Goal: Use online tool/utility

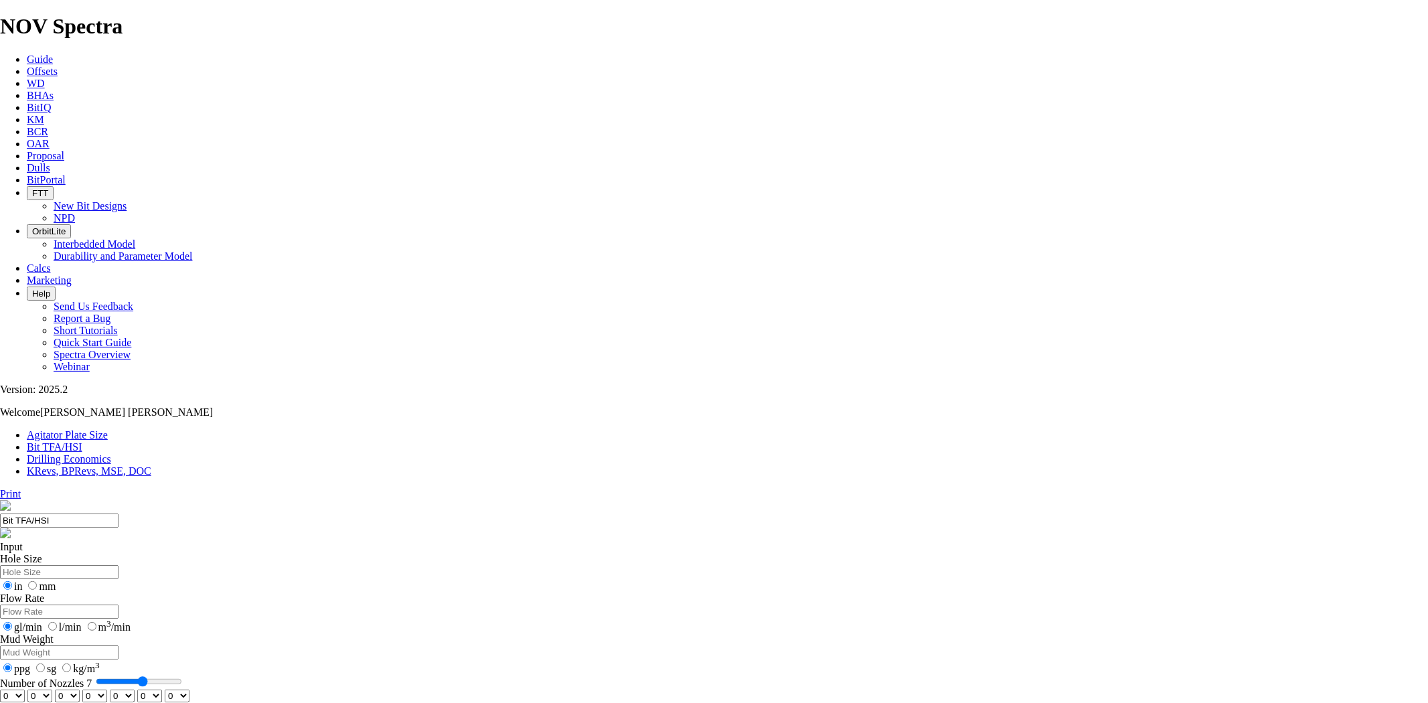
click at [118, 565] on input "Hole Size" at bounding box center [59, 572] width 118 height 14
type input "12.25"
click at [118, 604] on input "Flow Rate" at bounding box center [59, 611] width 118 height 14
type input "1100"
click at [118, 645] on input "Mud Weight" at bounding box center [59, 652] width 118 height 14
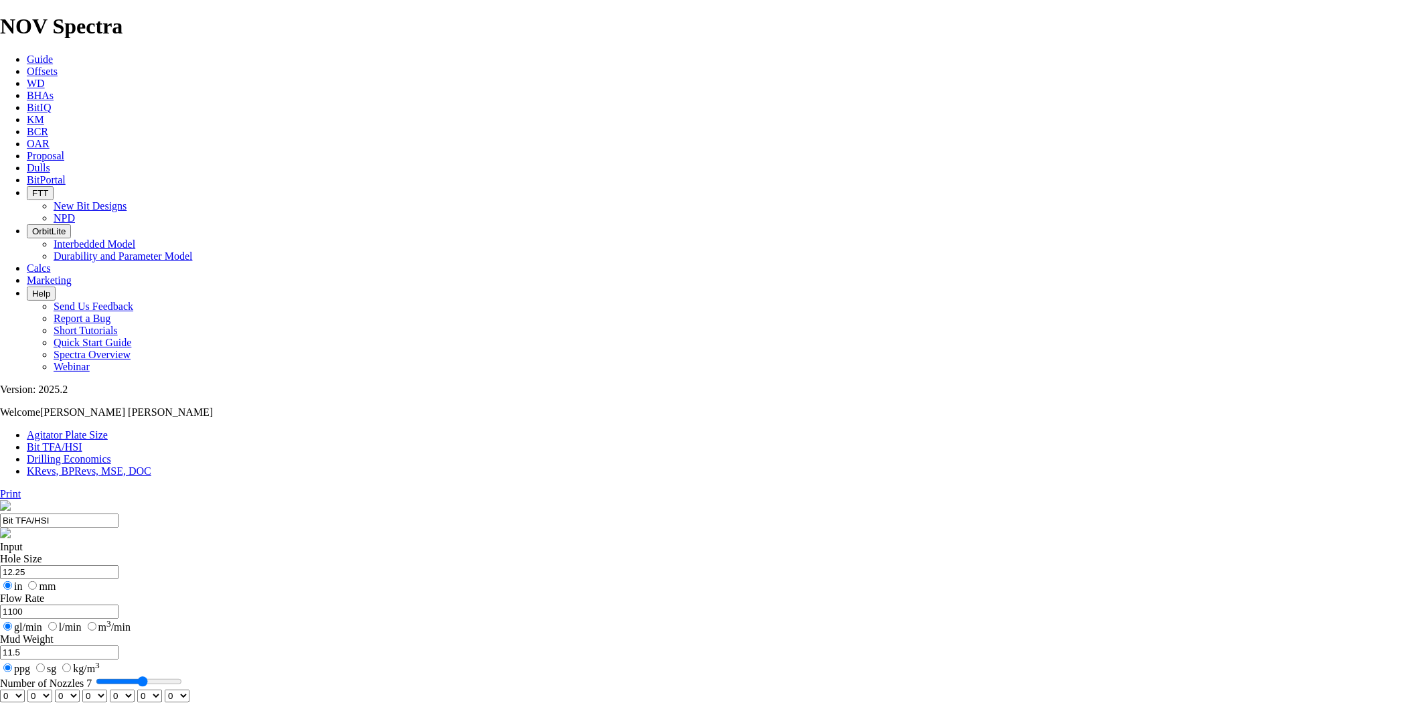
type input "11.5"
drag, startPoint x: 592, startPoint y: 350, endPoint x: 556, endPoint y: 349, distance: 35.5
type input "5"
click at [182, 676] on input "Number of Nozzles 5" at bounding box center [139, 681] width 86 height 11
click at [25, 689] on select "0 1 2 3 4 5 6 7 8 9 10 11 12 13 14 15 16 17 18 19 20 21 22 23 24 25 26 27 28 29…" at bounding box center [12, 695] width 25 height 13
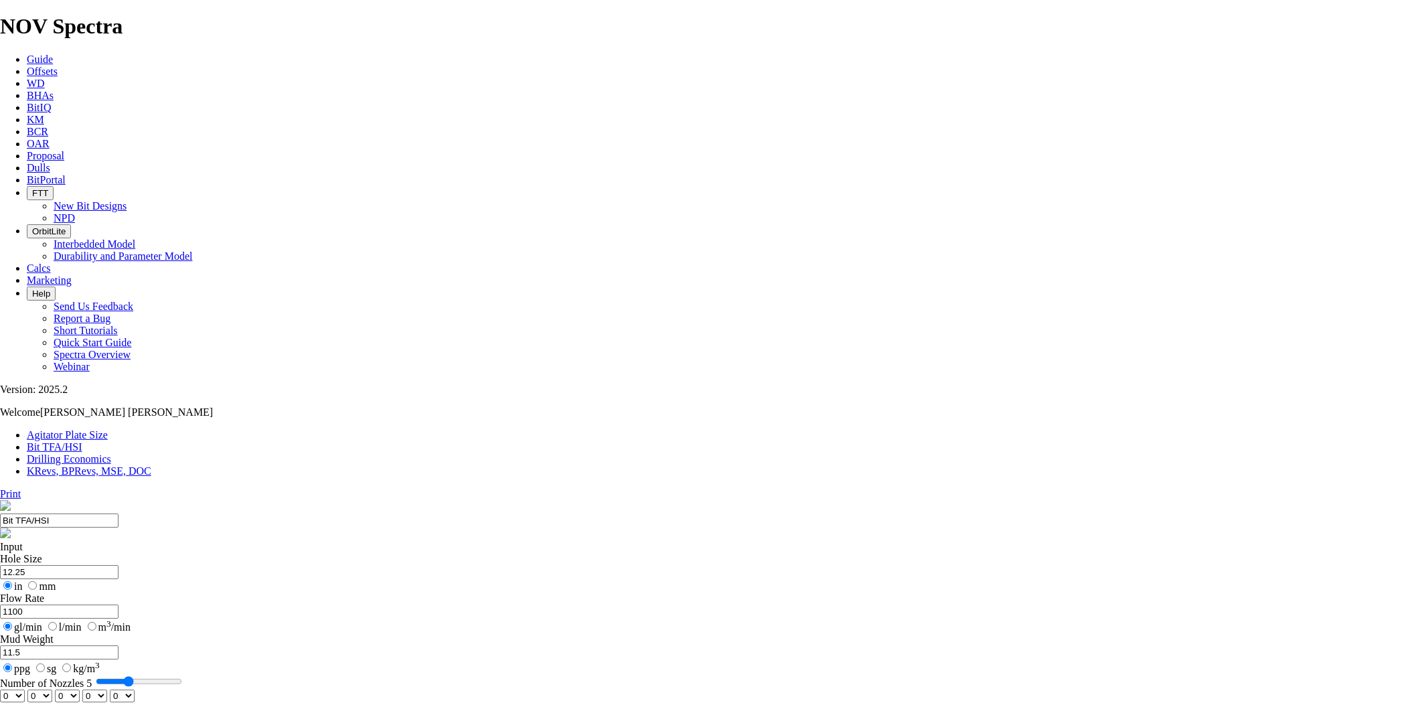
select select "number:15"
click at [25, 689] on select "0 1 2 3 4 5 6 7 8 9 10 11 12 13 14 15 16 17 18 19 20 21 22 23 24 25 26 27 28 29…" at bounding box center [12, 695] width 25 height 13
select select "number:15"
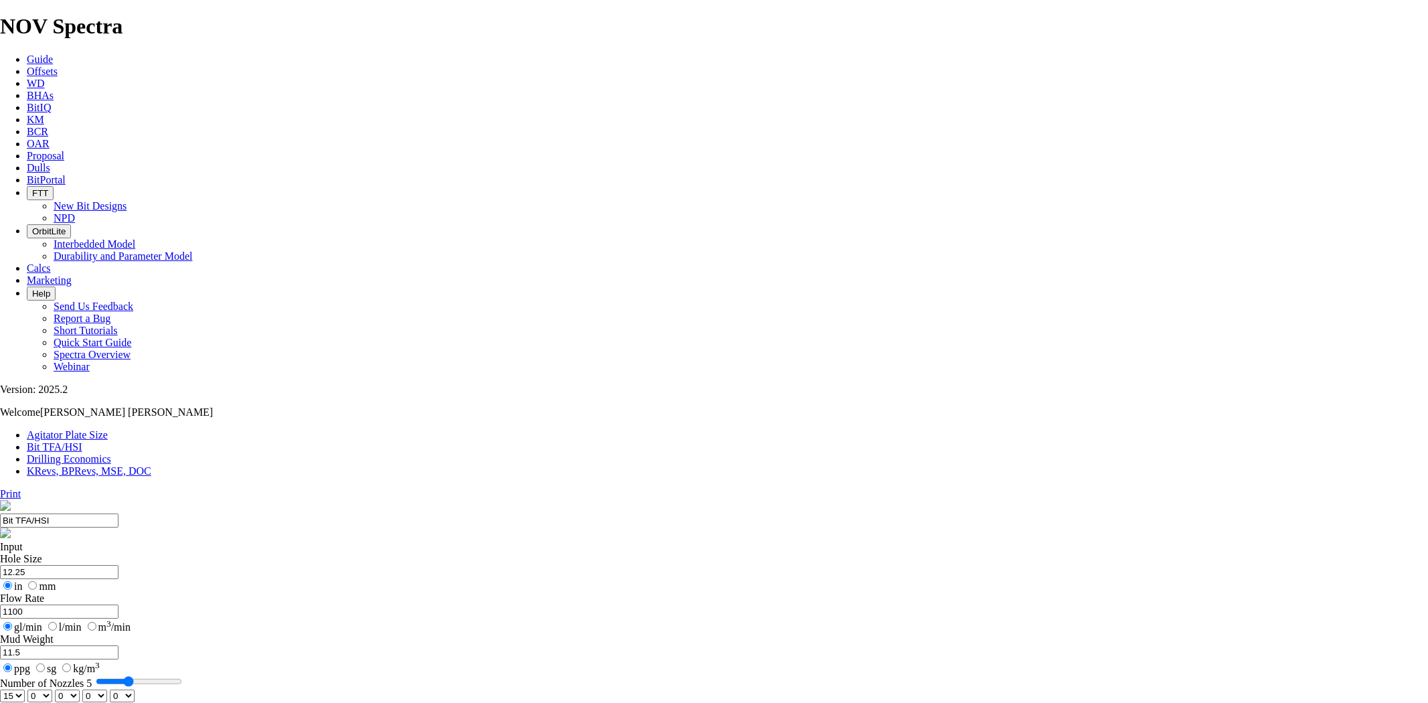
select select "number:15"
click at [135, 689] on select "0 1 2 3 4 5 6 7 8 9 10 11 12 13 14 15 16 17 18 19 20 21 22 23 24 25 26 27 28 29…" at bounding box center [122, 695] width 25 height 13
click at [25, 689] on select "0 1 2 3 4 5 6 7 8 9 10 11 12 13 14 15 16 17 18 19 20 21 22 23 24 25 26 27 28 29…" at bounding box center [12, 695] width 25 height 13
select select "number:18"
click at [25, 689] on select "0 1 2 3 4 5 6 7 8 9 10 11 12 13 14 15 16 17 18 19 20 21 22 23 24 25 26 27 28 29…" at bounding box center [12, 695] width 25 height 13
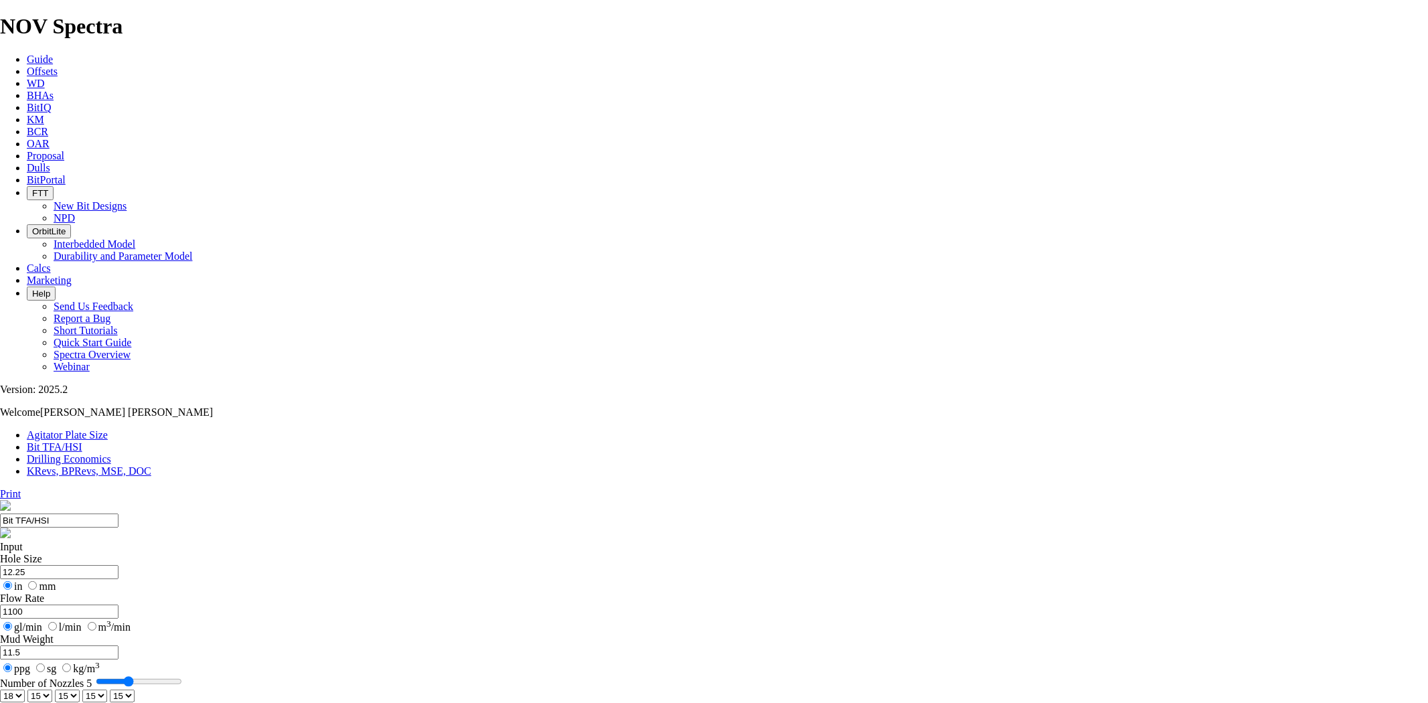
select select "number:18"
click at [80, 689] on select "0 1 2 3 4 5 6 7 8 9 10 11 12 13 14 15 16 17 18 19 20 21 22 23 24 25 26 27 28 29…" at bounding box center [67, 695] width 25 height 13
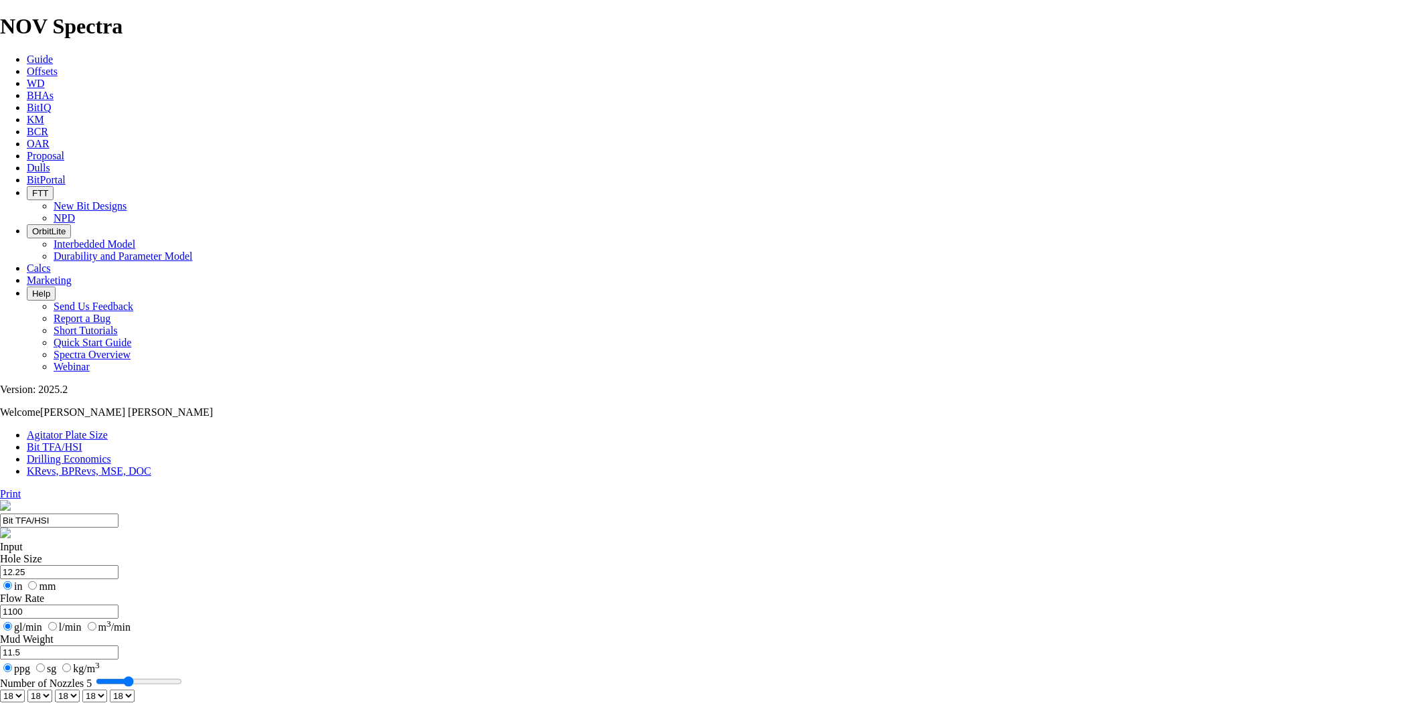
select select "number:16"
click at [80, 689] on select "0 1 2 3 4 5 6 7 8 9 10 11 12 13 14 15 16 17 18 19 20 21 22 23 24 25 26 27 28 29…" at bounding box center [67, 695] width 25 height 13
click at [107, 689] on select "0 1 2 3 4 5 6 7 8 9 10 11 12 13 14 15 16 17 18 19 20 21 22 23 24 25 26 27 28 29…" at bounding box center [94, 695] width 25 height 13
select select "number:16"
click at [107, 689] on select "0 1 2 3 4 5 6 7 8 9 10 11 12 13 14 15 16 17 18 19 20 21 22 23 24 25 26 27 28 29…" at bounding box center [94, 695] width 25 height 13
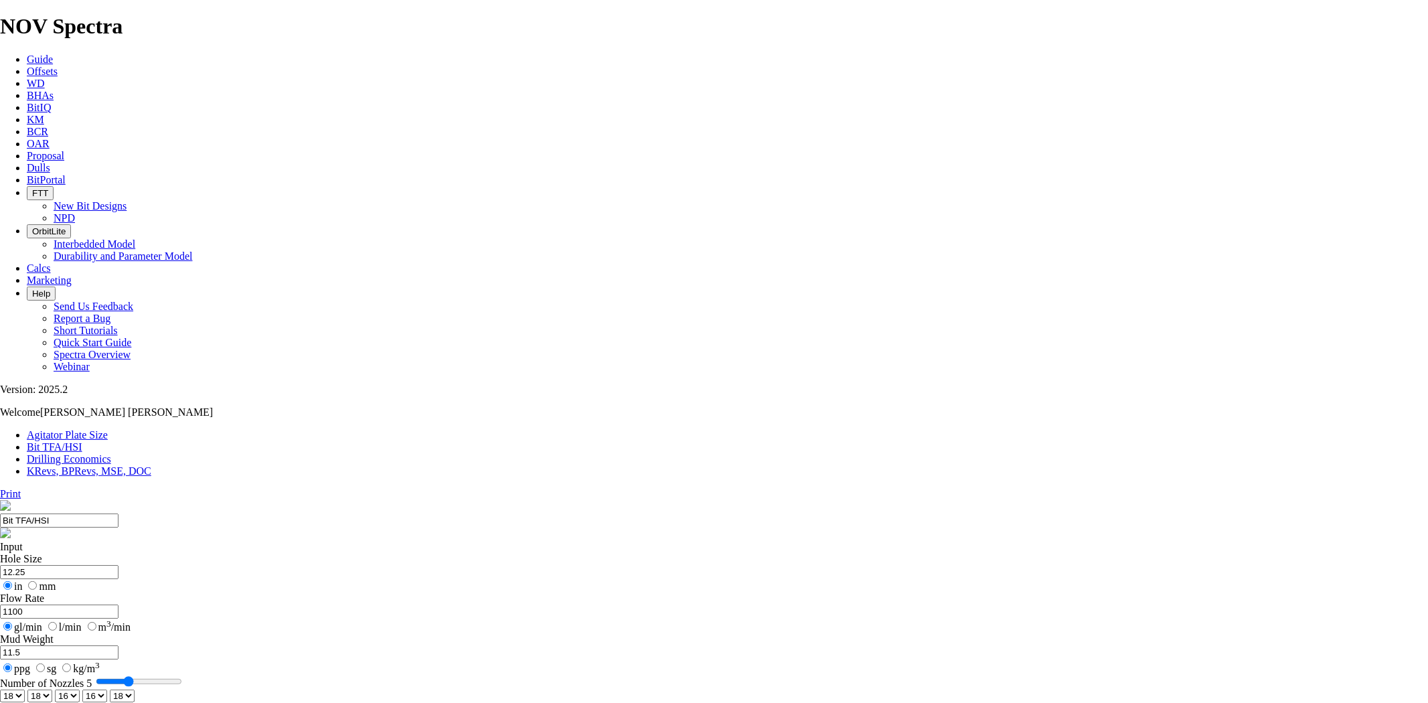
click at [135, 689] on select "0 1 2 3 4 5 6 7 8 9 10 11 12 13 14 15 16 17 18 19 20 21 22 23 24 25 26 27 28 29…" at bounding box center [122, 695] width 25 height 13
click at [638, 553] on form "Hole Size 12.25 in mm Flow Rate 1100 gl/min l/min m 3 /min Mud Weight 11.5 ppg …" at bounding box center [714, 646] width 1428 height 187
click at [485, 689] on div "0 1 2 3 4 5 6 7 8 9 10 11 12 13 14 15 16 17 18 19 20 21 22 23 24 25 26 27 28 29…" at bounding box center [714, 695] width 1428 height 13
click at [25, 689] on select "0 1 2 3 4 5 6 7 8 9 10 11 12 13 14 15 16 17 18 19 20 21 22 23 24 25 26 27 28 29…" at bounding box center [12, 695] width 25 height 13
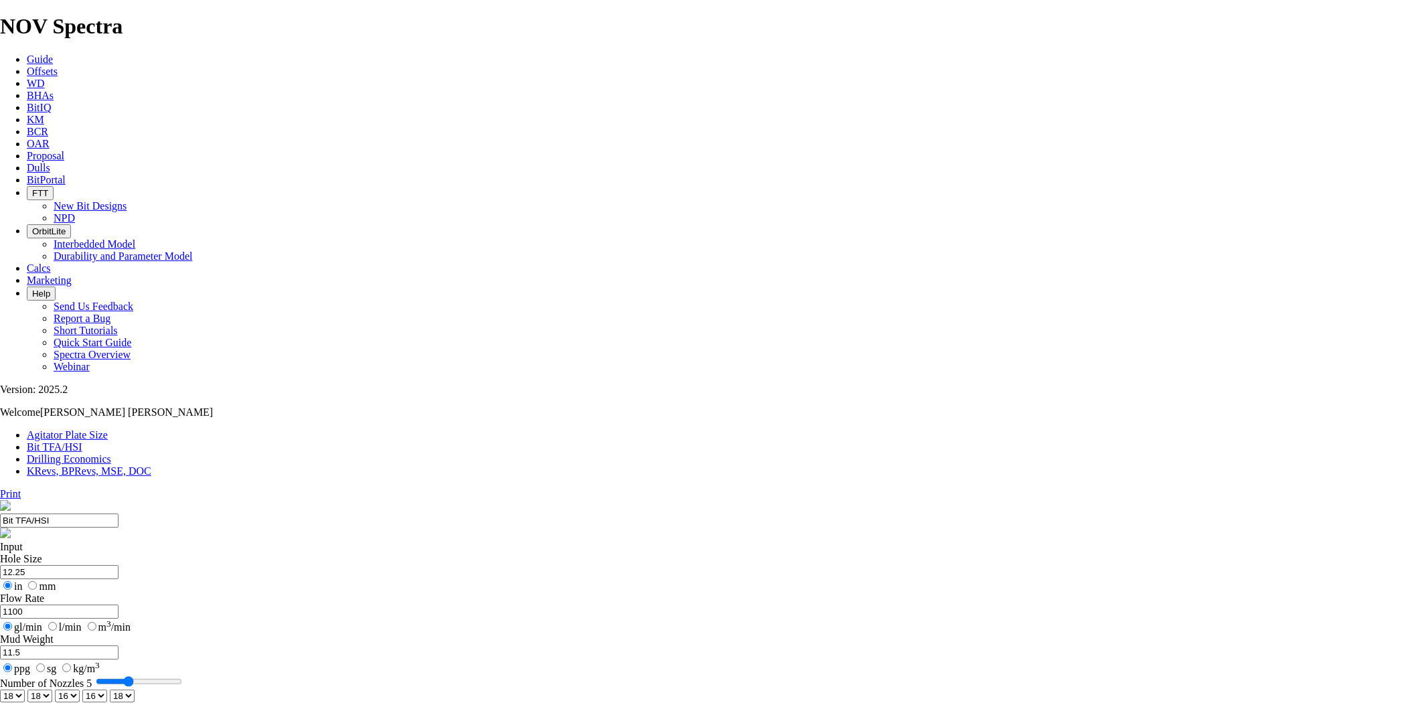
select select "number:15"
click at [25, 689] on select "0 1 2 3 4 5 6 7 8 9 10 11 12 13 14 15 16 17 18 19 20 21 22 23 24 25 26 27 28 29…" at bounding box center [12, 695] width 25 height 13
select select "number:15"
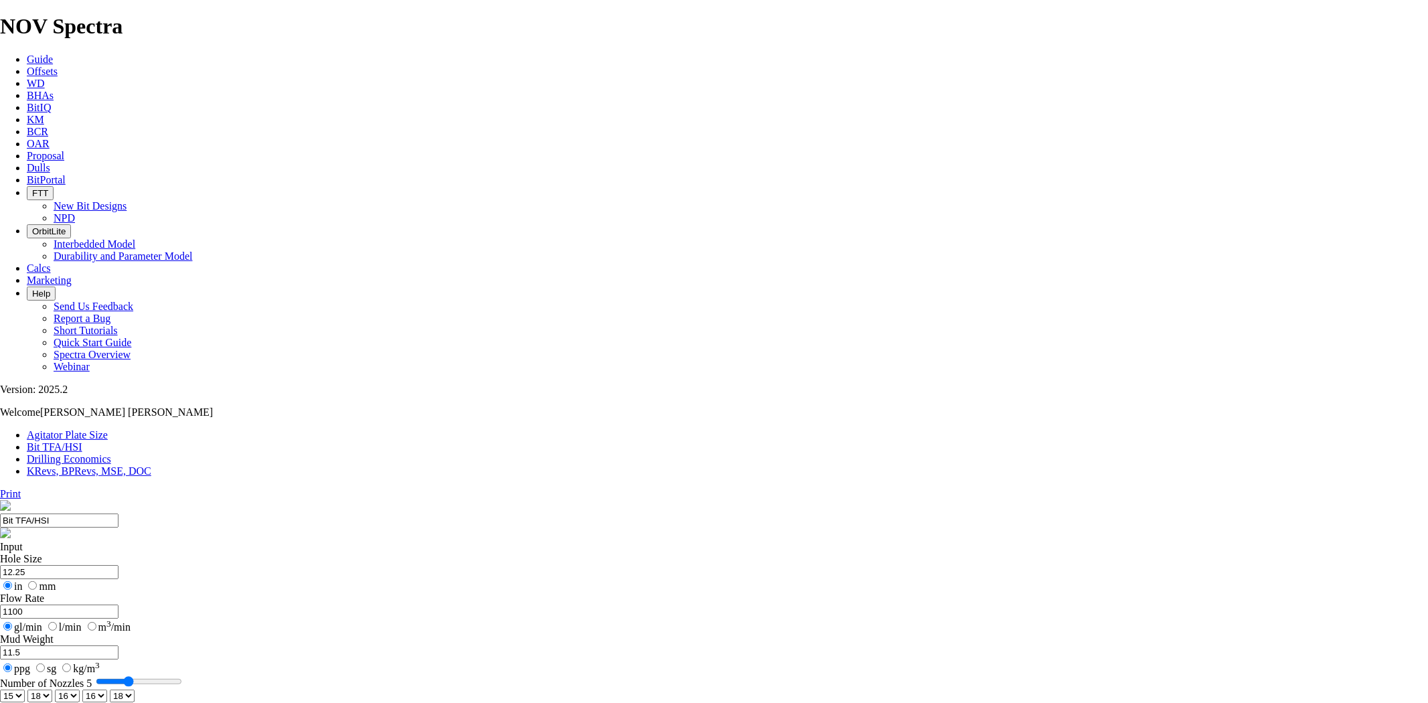
select select "number:15"
click at [107, 689] on select "0 1 2 3 4 5 6 7 8 9 10 11 12 13 14 15 16 17 18 19 20 21 22 23 24 25 26 27 28 29…" at bounding box center [94, 695] width 25 height 13
select select "number:16"
click at [107, 689] on select "0 1 2 3 4 5 6 7 8 9 10 11 12 13 14 15 16 17 18 19 20 21 22 23 24 25 26 27 28 29…" at bounding box center [94, 695] width 25 height 13
click at [135, 689] on select "0 1 2 3 4 5 6 7 8 9 10 11 12 13 14 15 16 17 18 19 20 21 22 23 24 25 26 27 28 29…" at bounding box center [122, 695] width 25 height 13
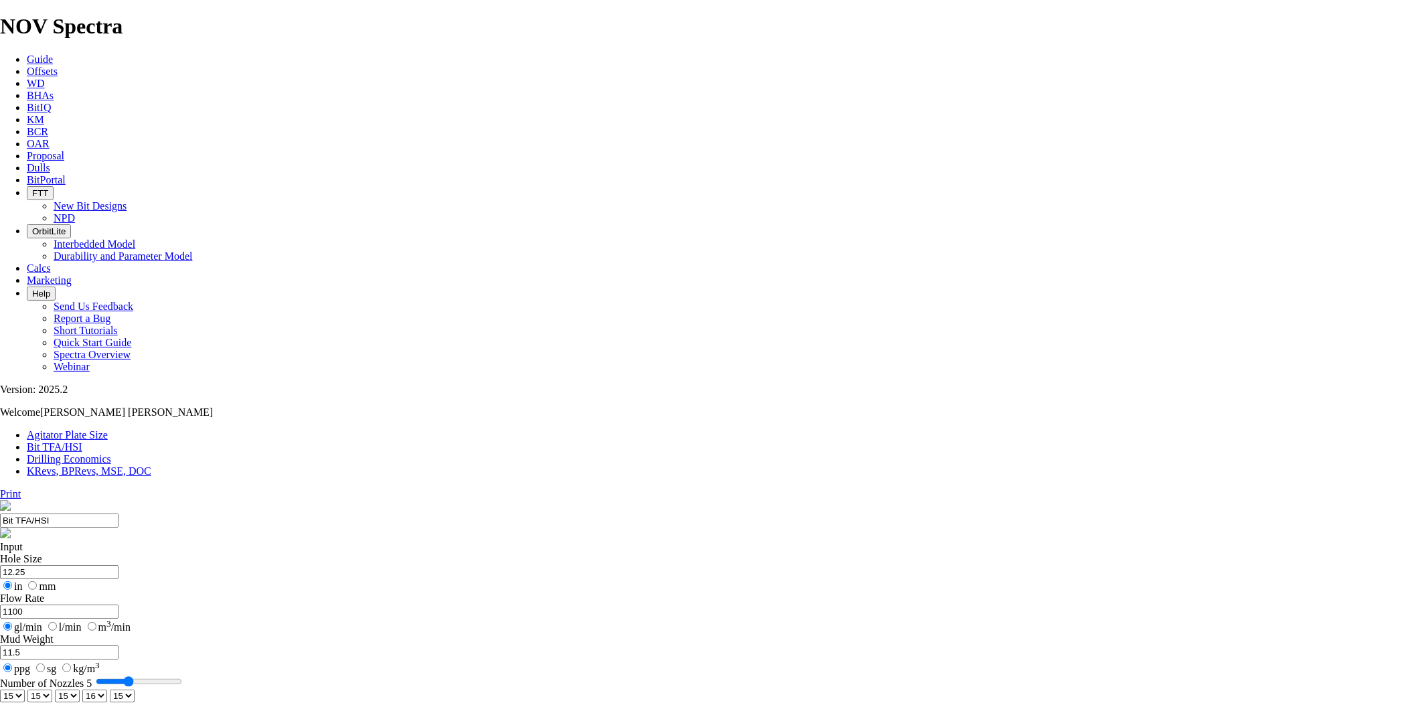
select select "number:16"
click at [135, 689] on select "0 1 2 3 4 5 6 7 8 9 10 11 12 13 14 15 16 17 18 19 20 21 22 23 24 25 26 27 28 29…" at bounding box center [122, 695] width 25 height 13
drag, startPoint x: 539, startPoint y: 379, endPoint x: 542, endPoint y: 309, distance: 70.4
click at [542, 553] on form "Hole Size 12.25 in mm Flow Rate 1100 gl/min l/min m 3 /min Mud Weight 11.5 ppg …" at bounding box center [714, 646] width 1428 height 187
select select "number:16"
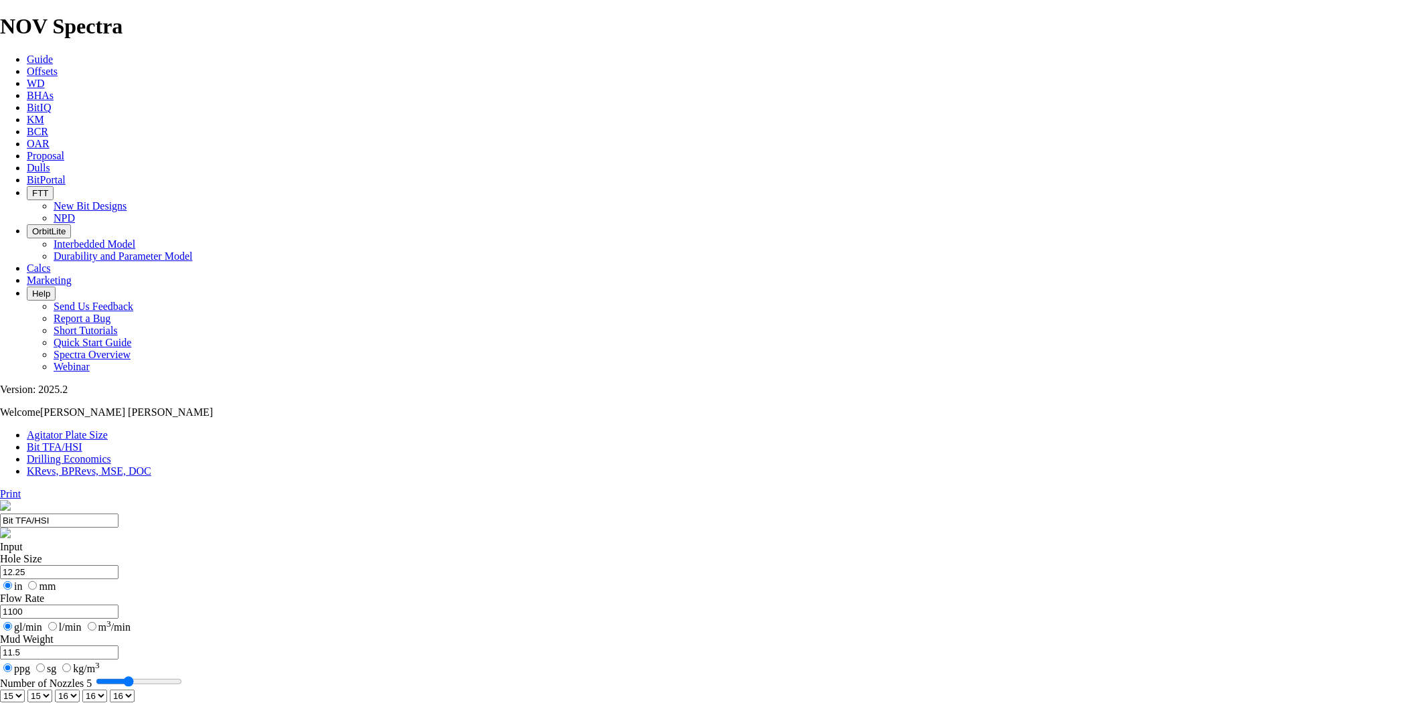
click at [80, 689] on select "0 1 2 3 4 5 6 7 8 9 10 11 12 13 14 15 16 17 18 19 20 21 22 23 24 25 26 27 28 29…" at bounding box center [67, 695] width 25 height 13
